Goal: Check status: Check status

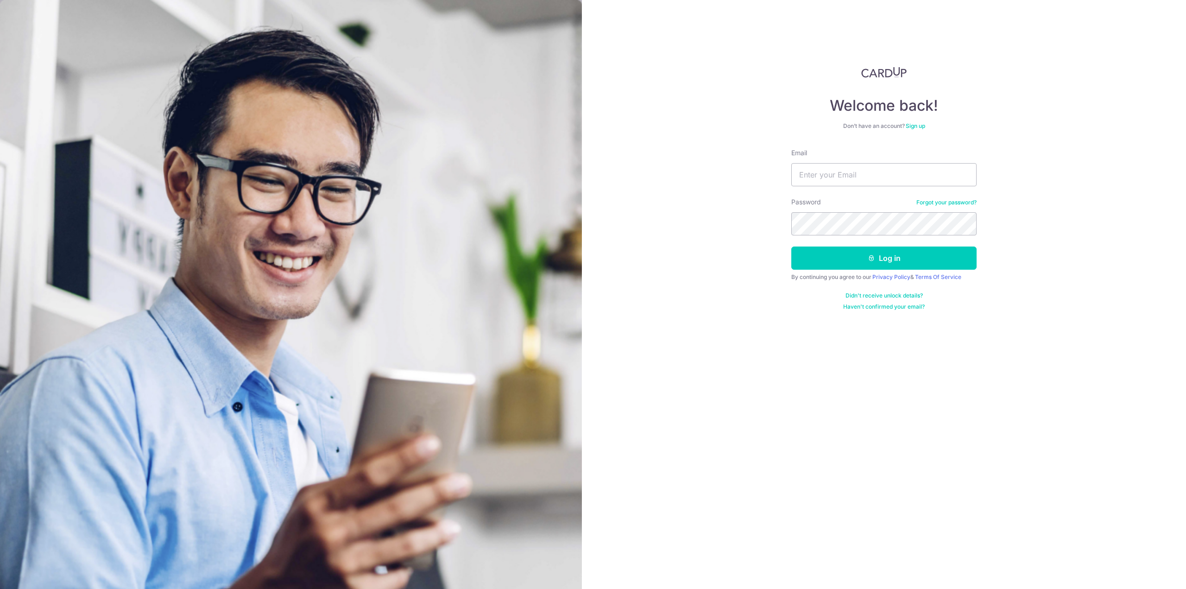
click at [844, 170] on input "Email" at bounding box center [883, 174] width 185 height 23
type input "[EMAIL_ADDRESS][DOMAIN_NAME]"
click at [889, 254] on button "Log in" at bounding box center [883, 258] width 185 height 23
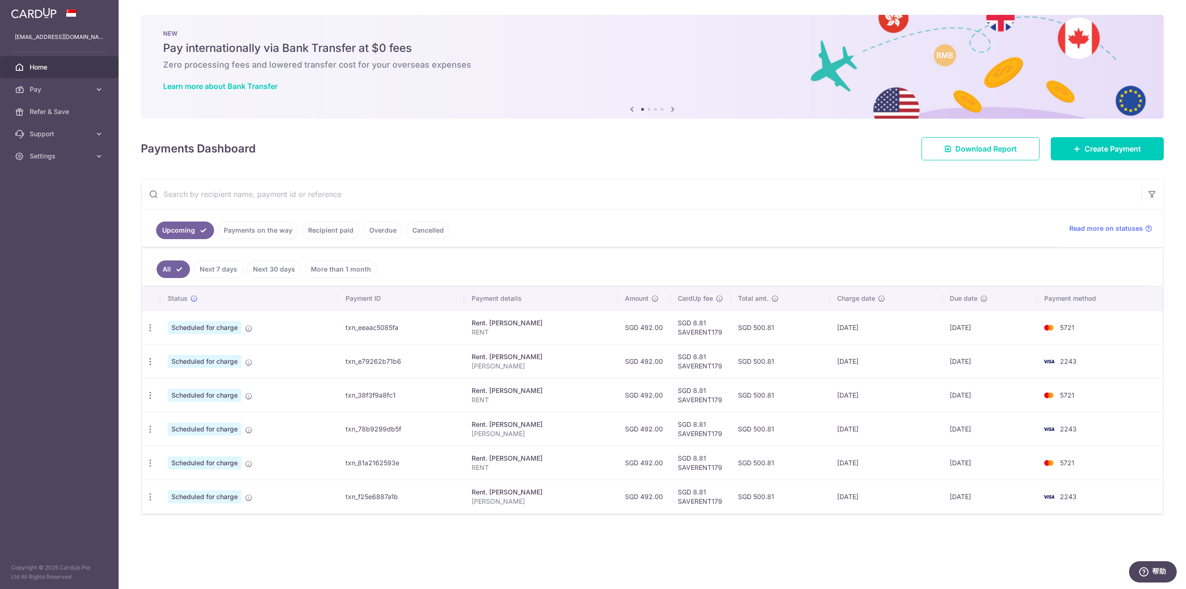
click at [285, 236] on link "Payments on the way" at bounding box center [258, 230] width 81 height 18
